Goal: Browse casually

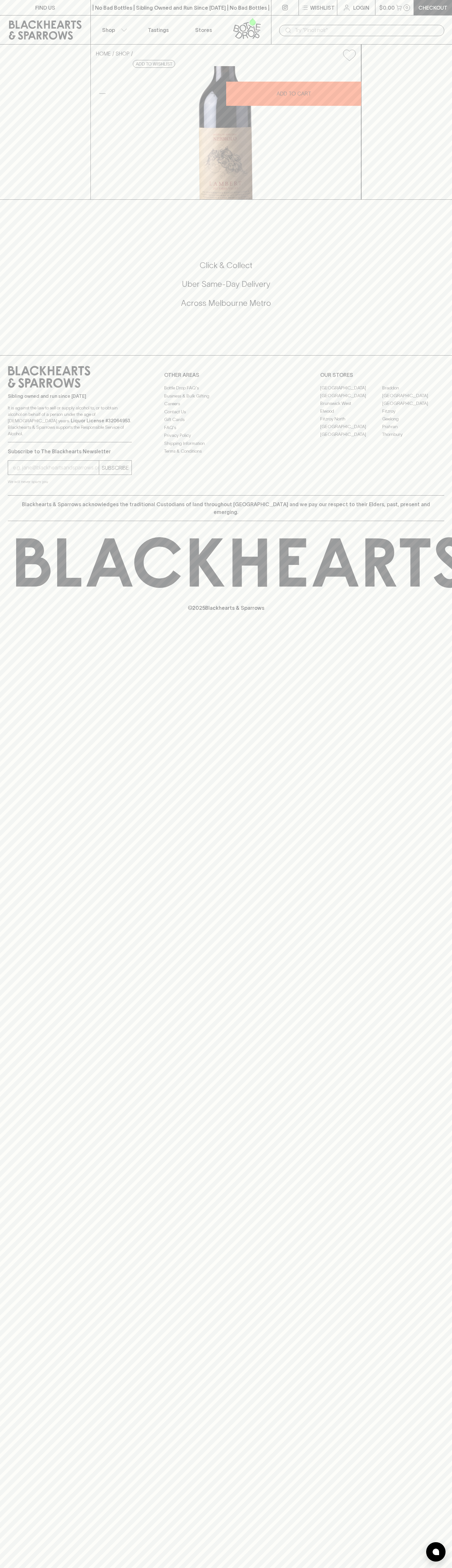
click at [449, 1567] on html "FIND US | No Bad Bottles | Sibling Owned and Run Since [DATE] | No Bad Bottles …" at bounding box center [226, 784] width 452 height 1568
click at [147, 1567] on html "FIND US | No Bad Bottles | Sibling Owned and Run Since [DATE] | No Bad Bottles …" at bounding box center [226, 784] width 452 height 1568
click at [15, 521] on div "Blackhearts & Sparrows acknowledges the traditional Custodians of land througho…" at bounding box center [226, 508] width 436 height 26
